Goal: Information Seeking & Learning: Learn about a topic

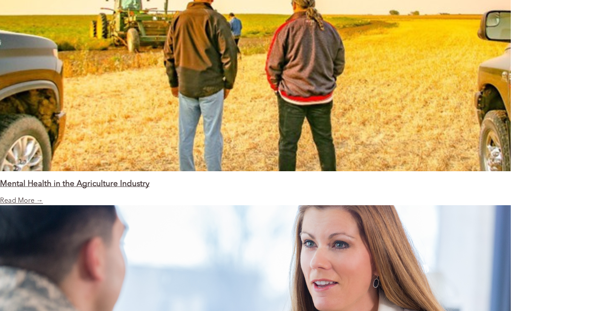
scroll to position [978, 0]
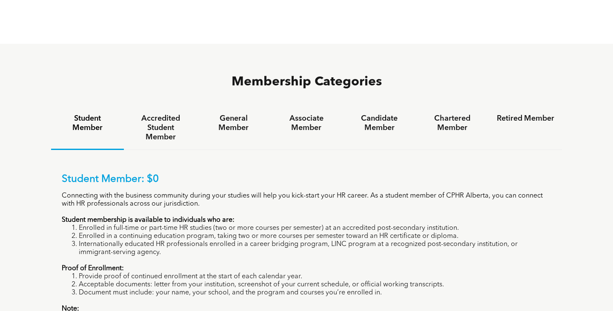
scroll to position [518, 0]
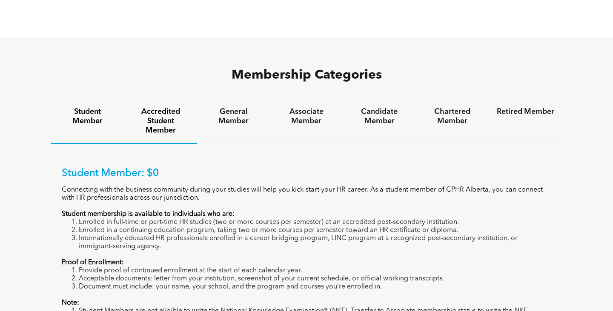
click at [168, 107] on h4 "Accredited Student Member" at bounding box center [159, 121] width 57 height 28
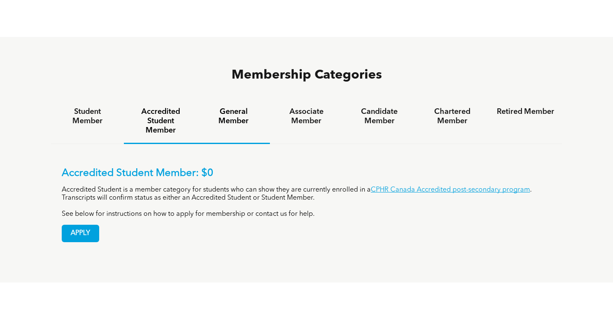
click at [231, 107] on h4 "General Member" at bounding box center [233, 116] width 57 height 19
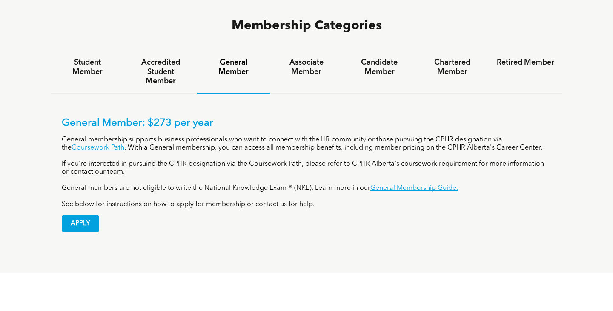
scroll to position [569, 0]
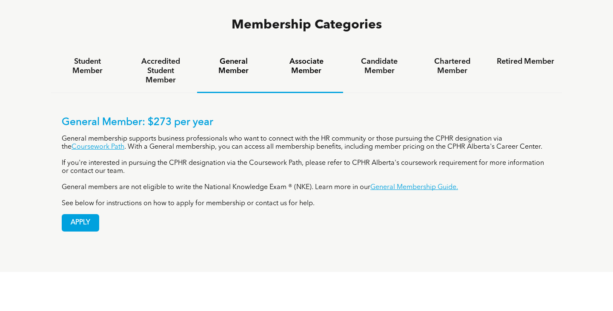
click at [306, 57] on h4 "Associate Member" at bounding box center [305, 66] width 57 height 19
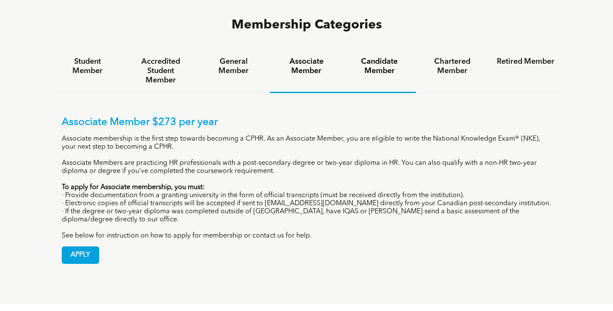
click at [378, 57] on h4 "Candidate Member" at bounding box center [379, 66] width 57 height 19
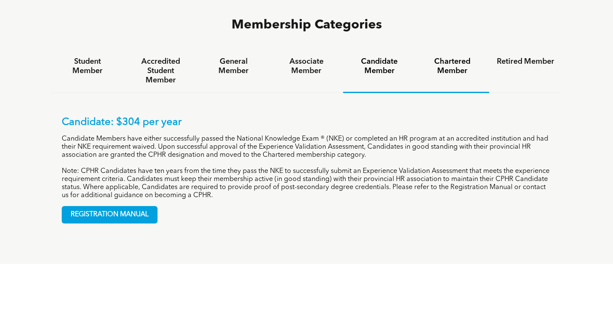
click at [451, 57] on h4 "Chartered Member" at bounding box center [451, 66] width 57 height 19
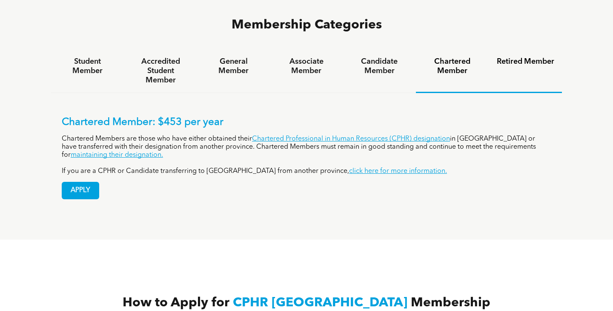
click at [525, 57] on h4 "Retired Member" at bounding box center [525, 61] width 57 height 9
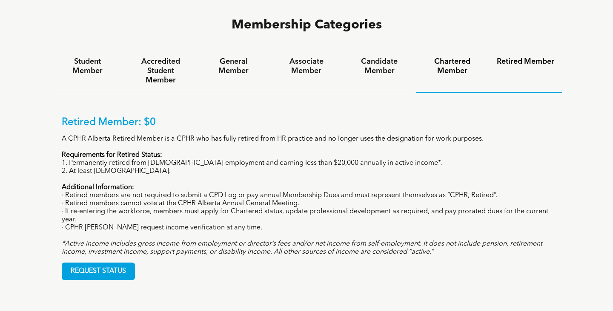
click at [451, 57] on h4 "Chartered Member" at bounding box center [451, 66] width 57 height 19
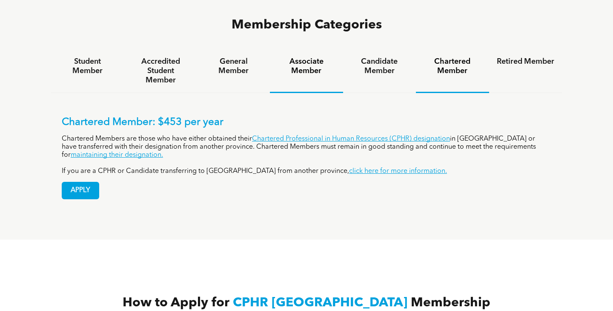
click at [298, 57] on h4 "Associate Member" at bounding box center [305, 66] width 57 height 19
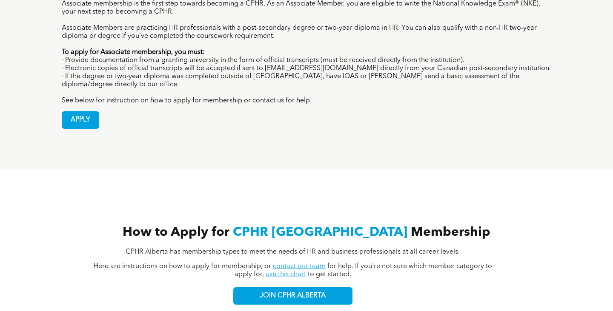
scroll to position [619, 0]
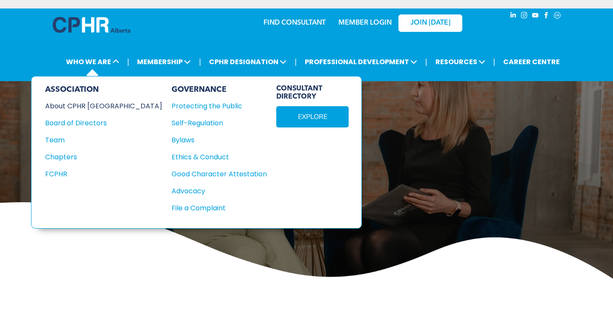
click at [82, 104] on div "About CPHR [GEOGRAPHIC_DATA]" at bounding box center [98, 106] width 106 height 11
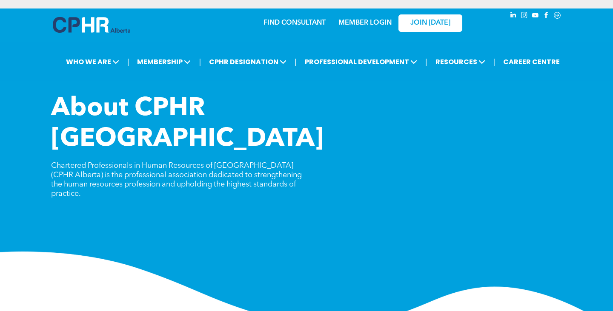
scroll to position [10, 0]
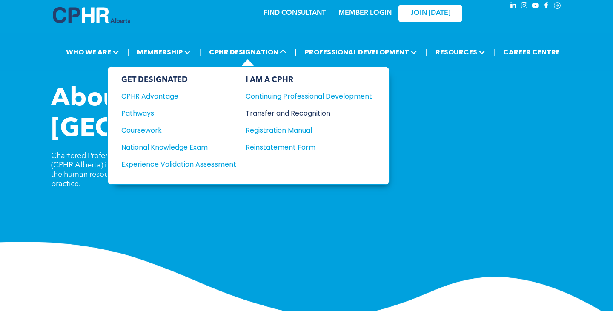
click at [271, 114] on div "Transfer and Recognition" at bounding box center [303, 113] width 114 height 11
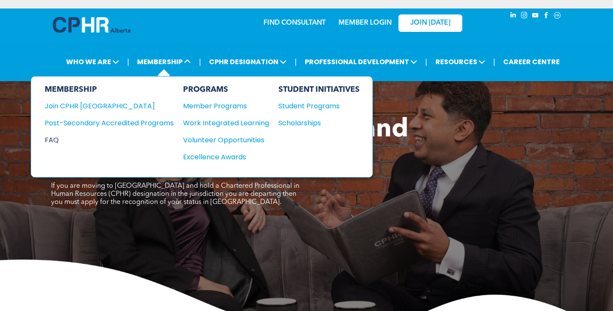
click at [55, 139] on div "FAQ" at bounding box center [103, 140] width 116 height 11
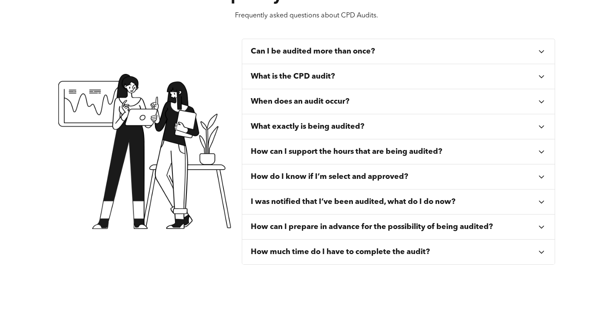
scroll to position [323, 0]
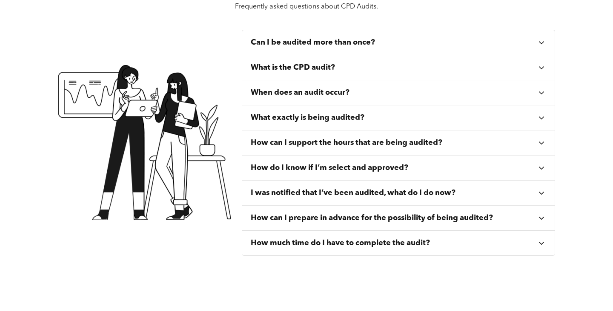
click at [312, 43] on h3 "Can I be audited more than once?" at bounding box center [313, 42] width 124 height 9
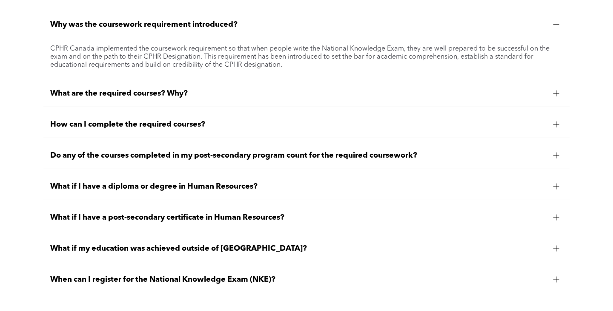
scroll to position [785, 0]
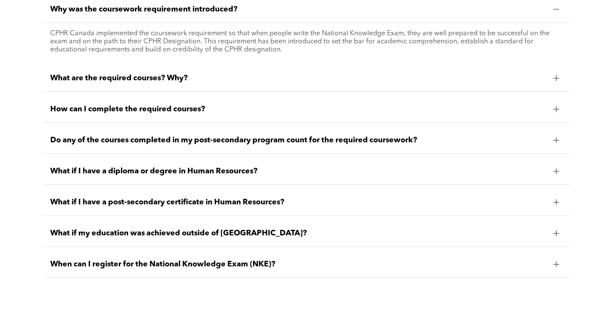
click at [151, 176] on span "What if I have a diploma or degree in Human Resources?" at bounding box center [298, 171] width 496 height 9
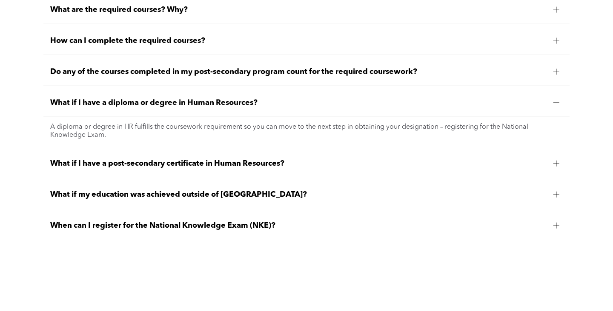
scroll to position [807, 0]
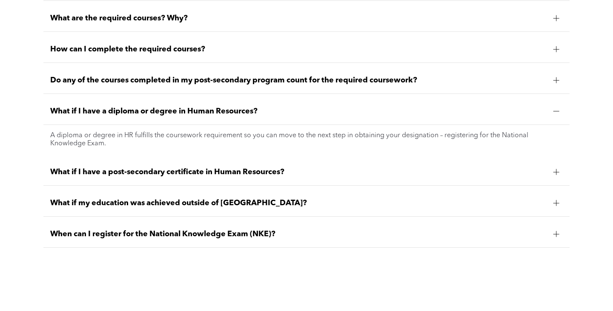
click at [126, 208] on span "What if my education was achieved outside of [GEOGRAPHIC_DATA]?" at bounding box center [298, 203] width 496 height 9
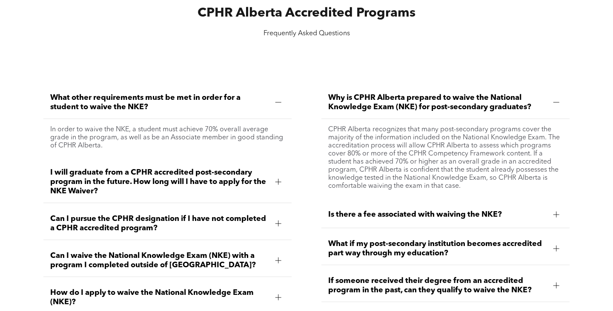
scroll to position [1186, 0]
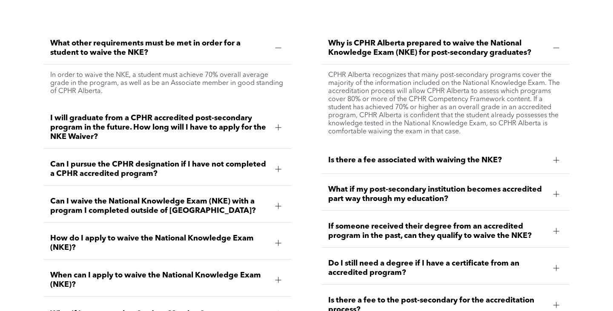
click at [135, 216] on span "Can I waive the National Knowledge Exam (NKE) with a program I completed outsid…" at bounding box center [159, 206] width 218 height 19
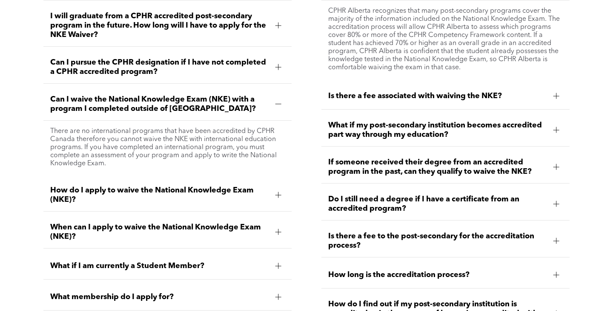
scroll to position [1251, 0]
click at [138, 201] on span "How do I apply to waive the National Knowledge Exam (NKE)?" at bounding box center [159, 195] width 218 height 19
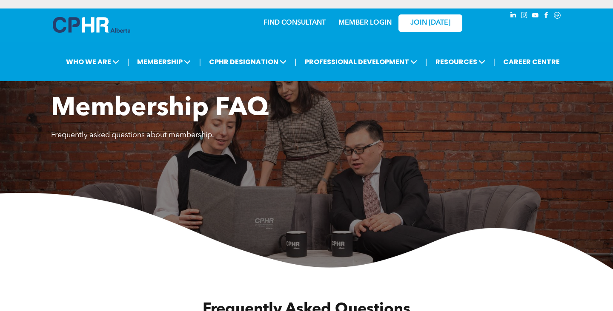
scroll to position [0, 0]
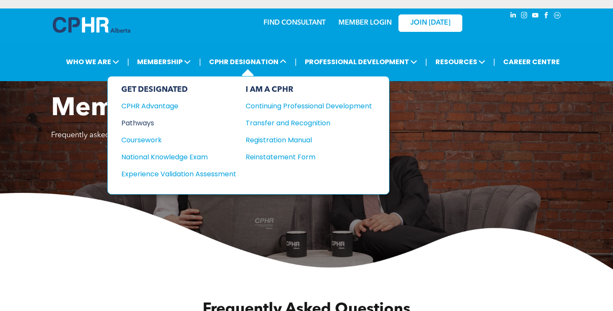
click at [140, 120] on div "Pathways" at bounding box center [172, 123] width 103 height 11
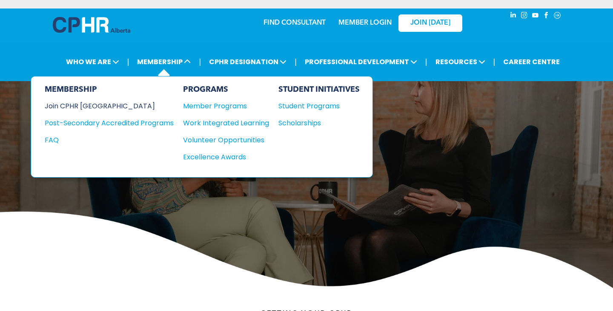
click at [91, 108] on div "Join CPHR [GEOGRAPHIC_DATA]" at bounding box center [103, 106] width 116 height 11
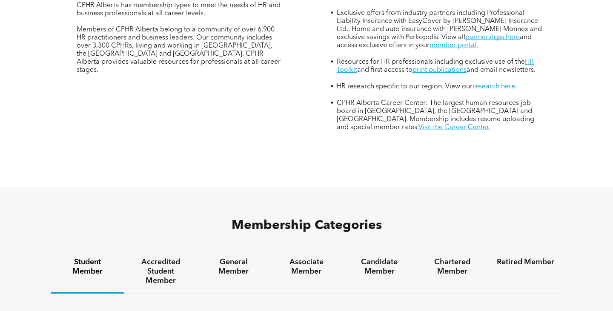
scroll to position [450, 0]
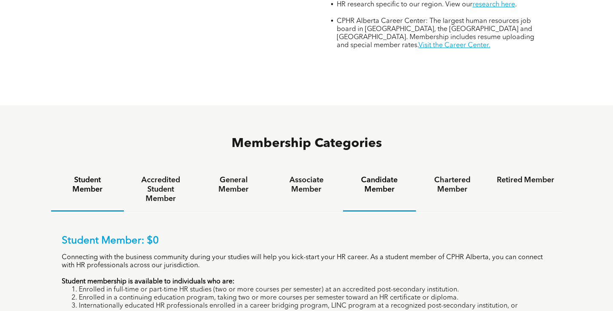
click at [384, 176] on h4 "Candidate Member" at bounding box center [379, 185] width 57 height 19
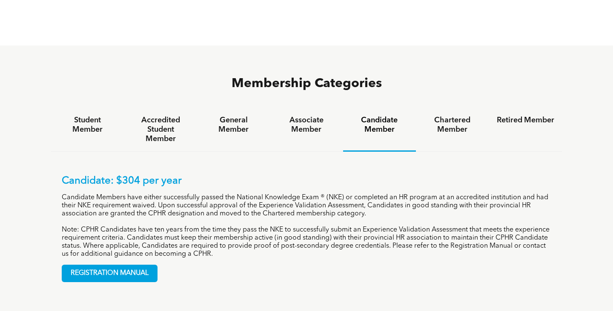
scroll to position [510, 0]
click at [448, 115] on h4 "Chartered Member" at bounding box center [451, 124] width 57 height 19
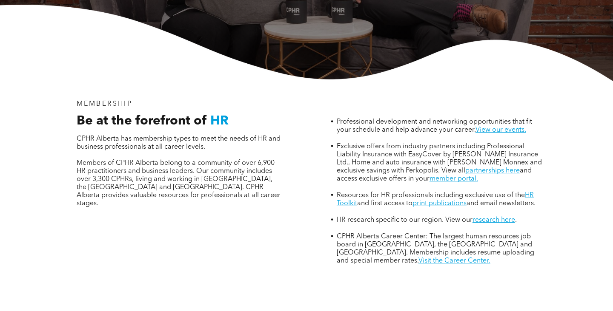
scroll to position [239, 0]
